Goal: Transaction & Acquisition: Book appointment/travel/reservation

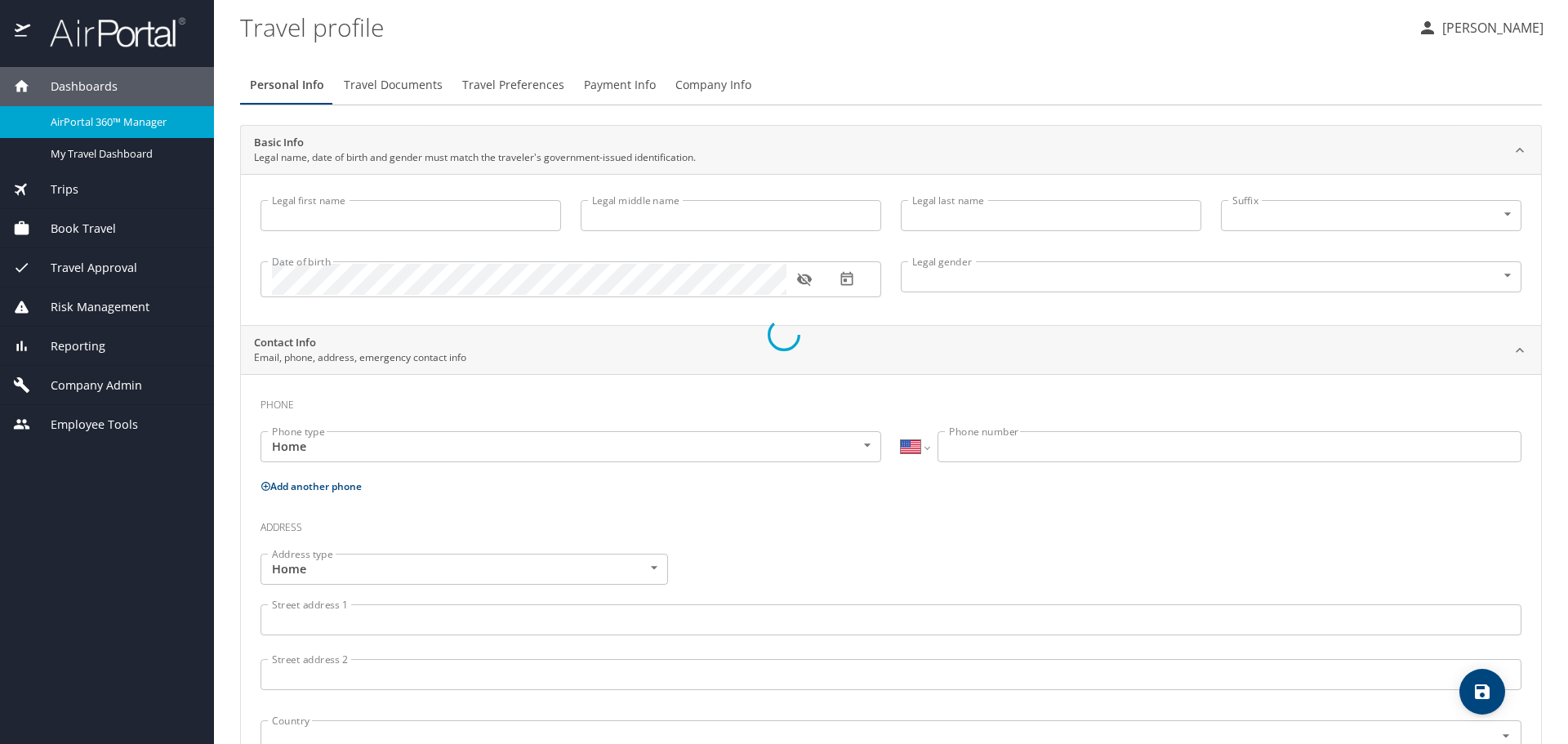
select select "US"
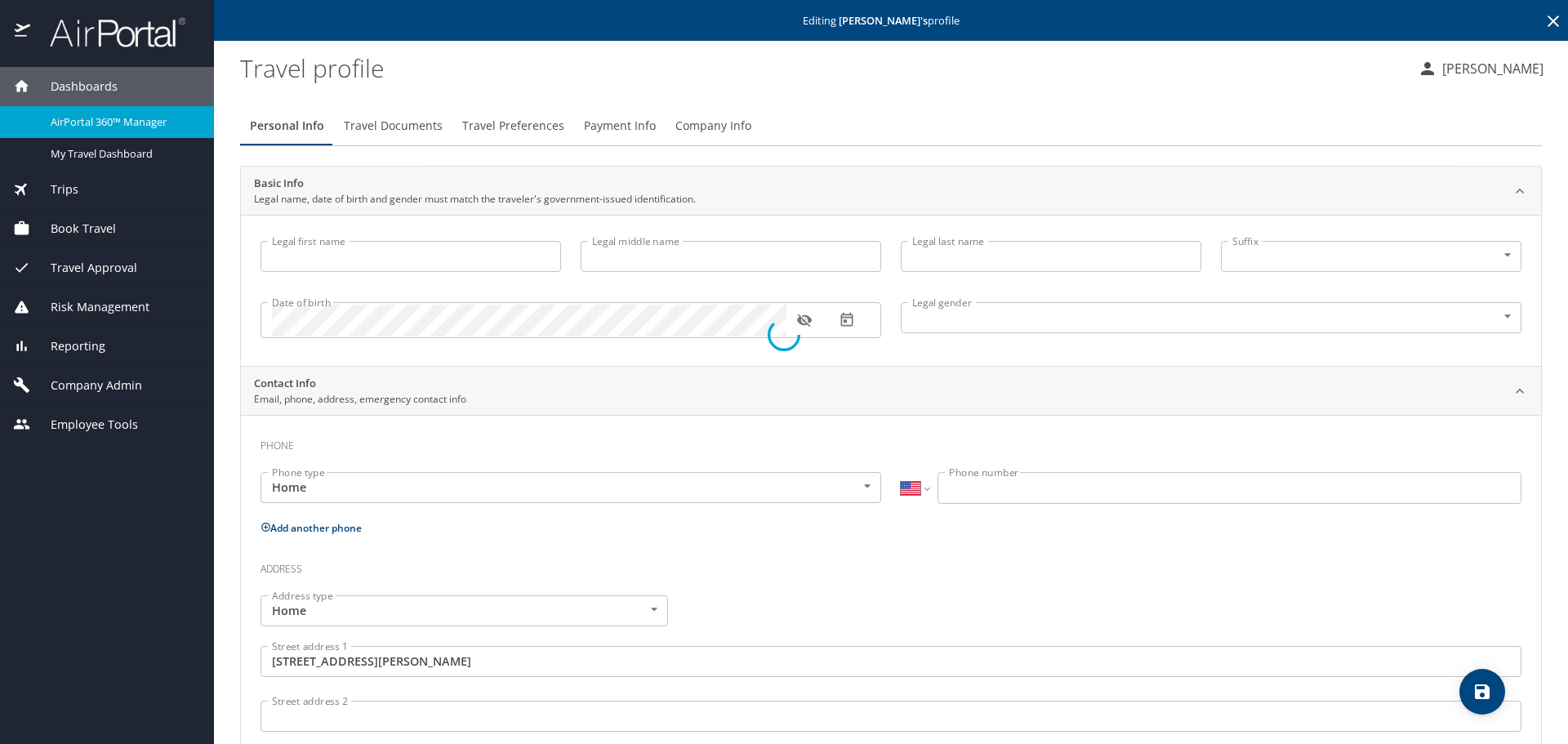
type input "[PERSON_NAME]"
type input "[DEMOGRAPHIC_DATA]"
type input "[PERSON_NAME]"
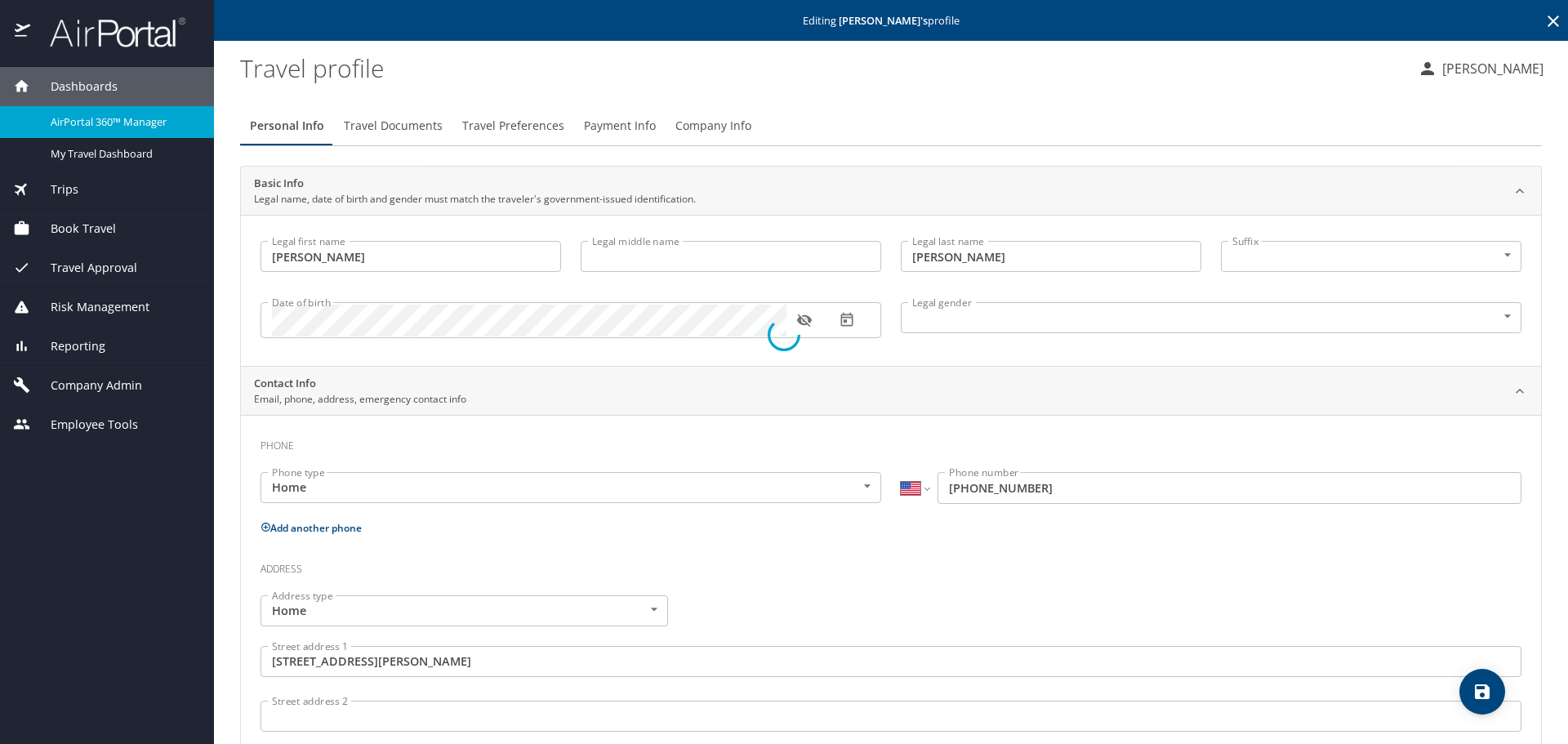
type input "[PHONE_NUMBER]"
type input "[GEOGRAPHIC_DATA]"
type input "[US_STATE]"
select select "US"
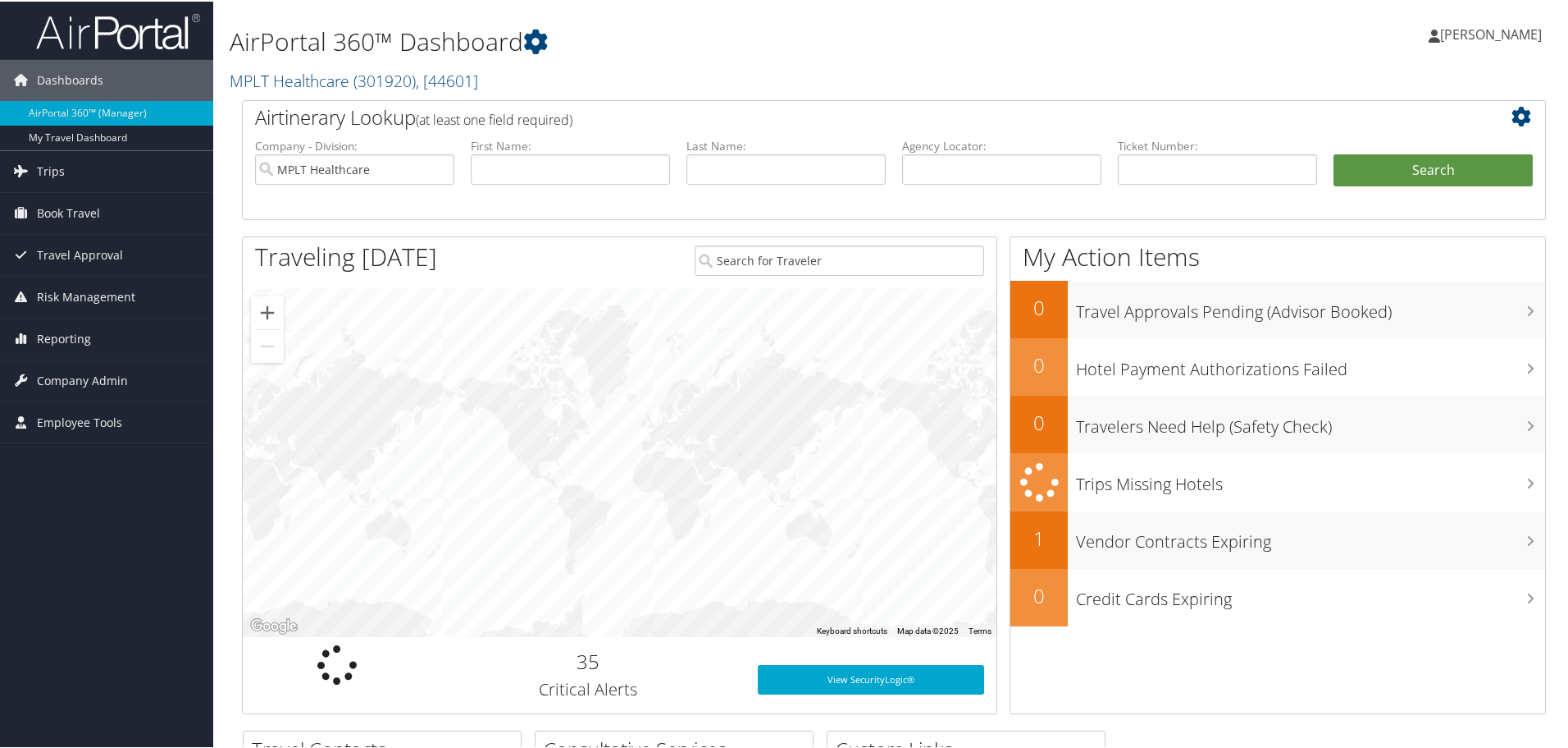
click at [1459, 37] on span "[PERSON_NAME]" at bounding box center [1491, 33] width 101 height 18
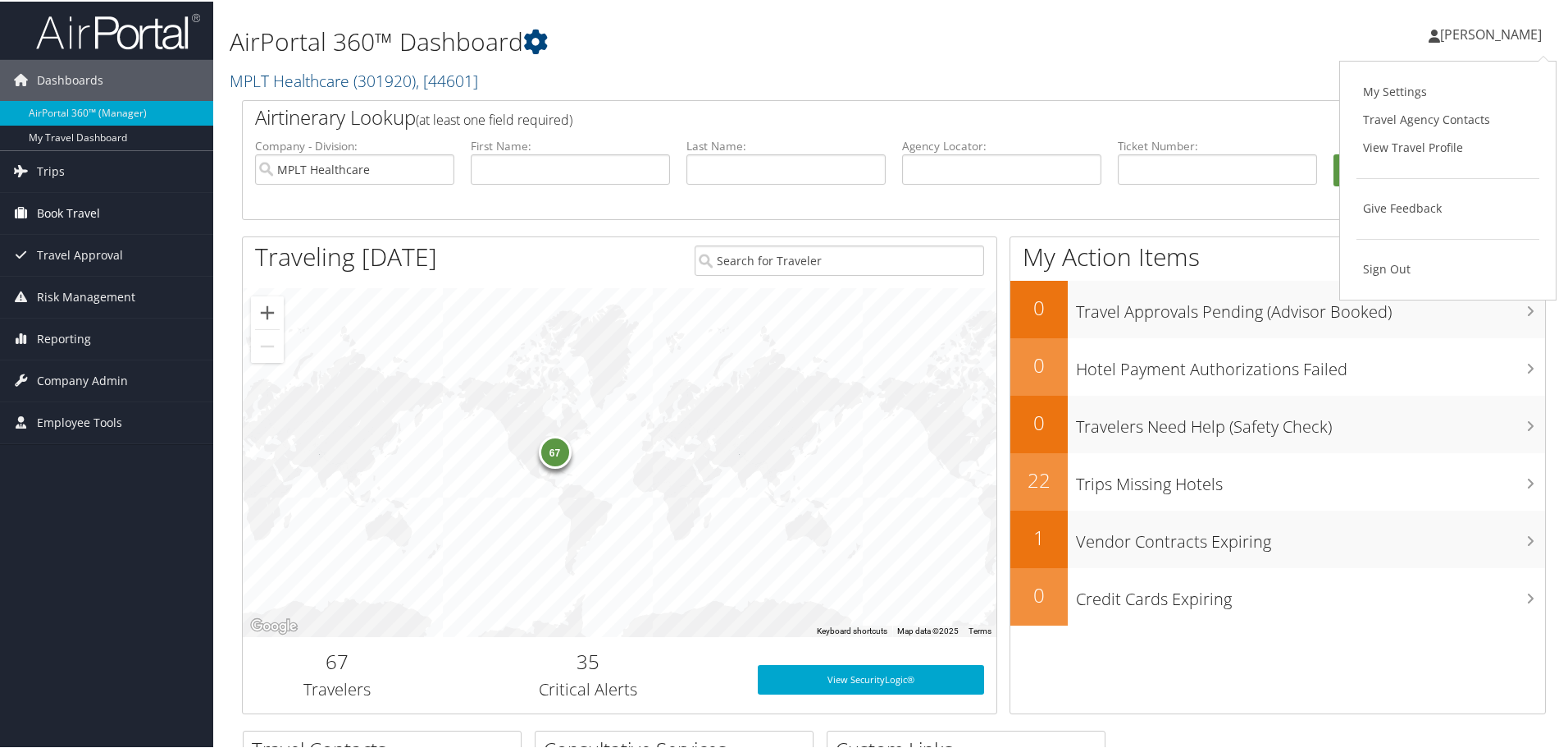
click at [78, 216] on span "Book Travel" at bounding box center [68, 212] width 64 height 41
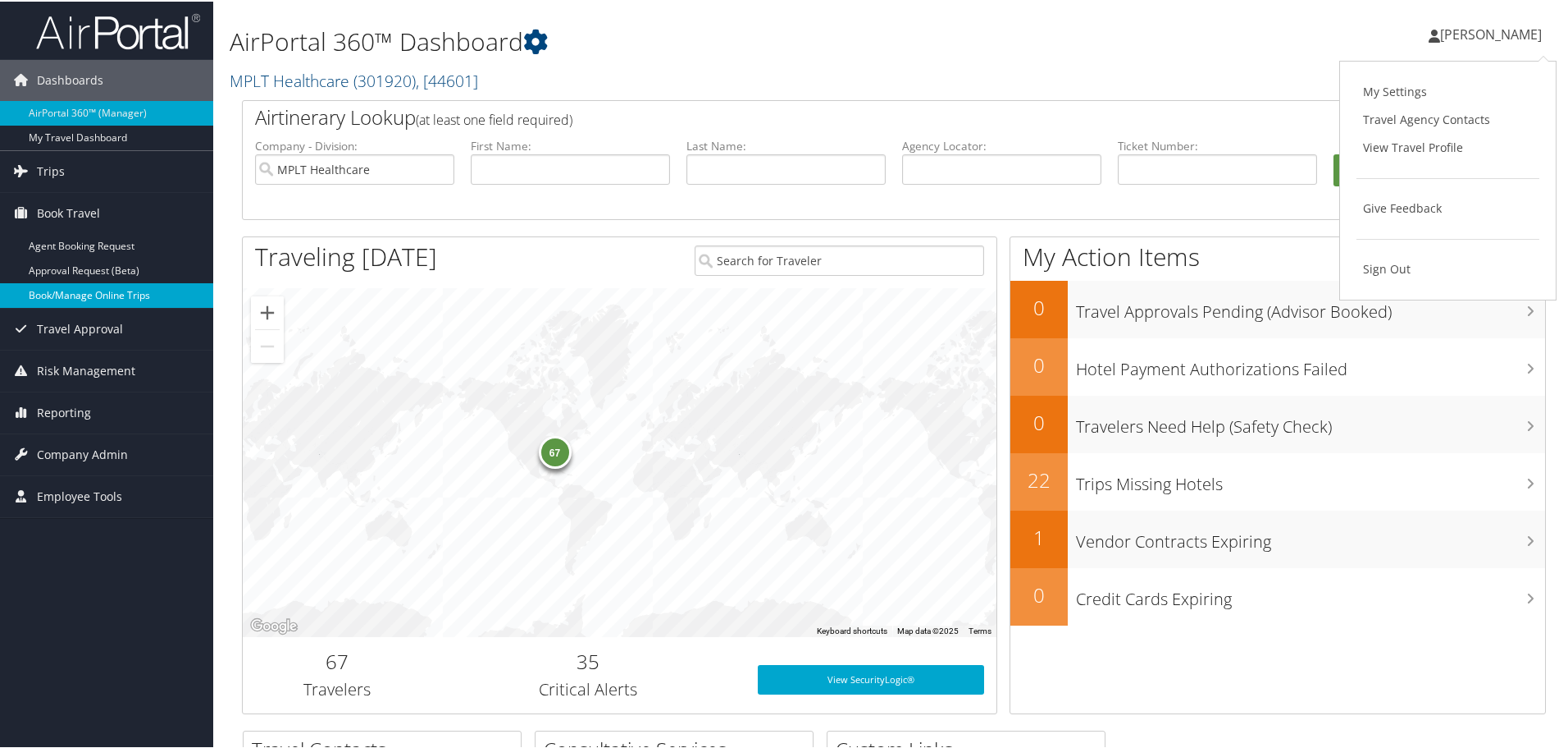
click at [54, 295] on link "Book/Manage Online Trips" at bounding box center [107, 294] width 214 height 25
